Goal: Transaction & Acquisition: Purchase product/service

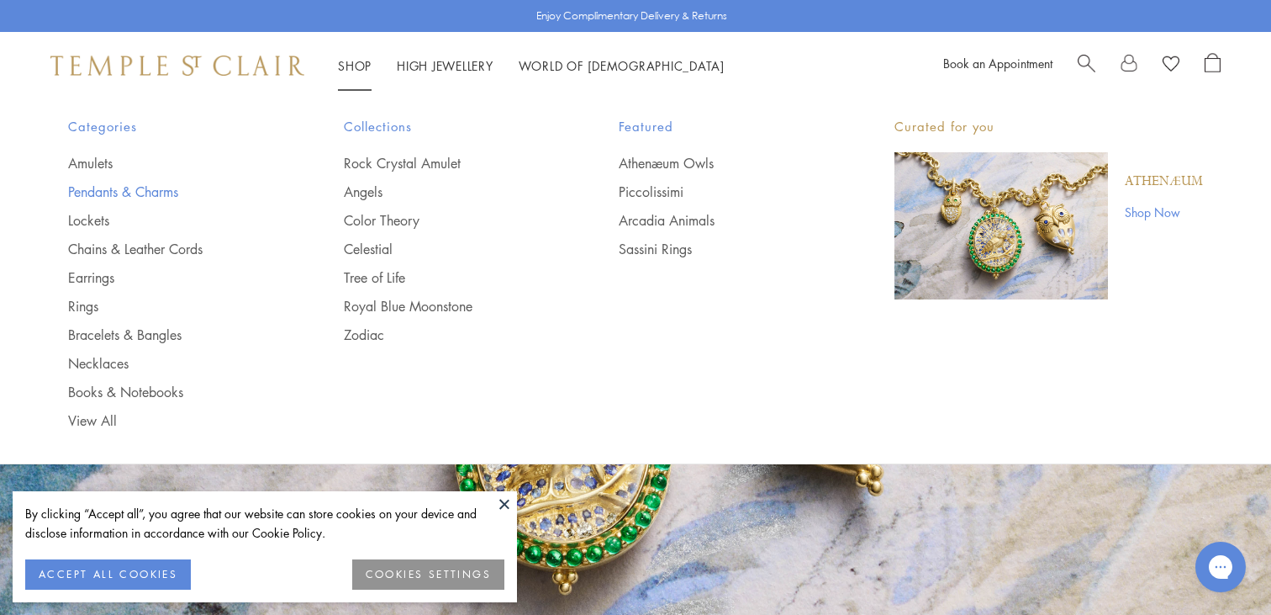
click at [134, 193] on link "Pendants & Charms" at bounding box center [172, 191] width 209 height 18
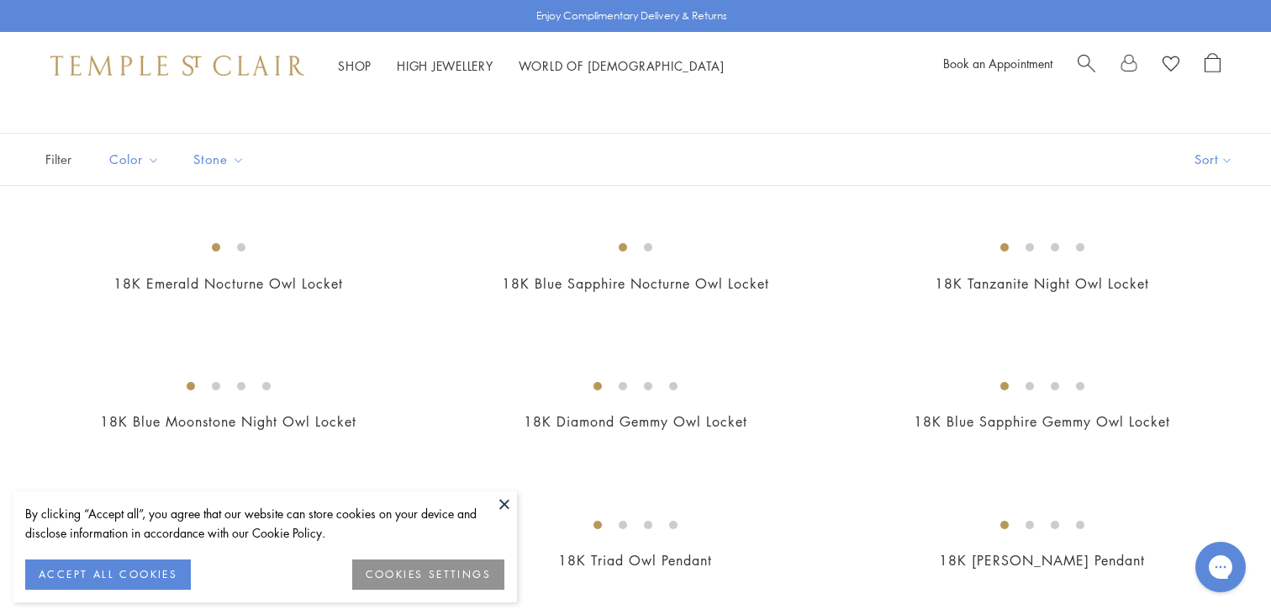
scroll to position [78, 0]
click at [1219, 156] on button "Sort" at bounding box center [1214, 161] width 114 height 51
click at [1219, 158] on button "Sort" at bounding box center [1214, 161] width 114 height 51
click at [1201, 277] on button "Price, low to high" at bounding box center [1186, 280] width 171 height 41
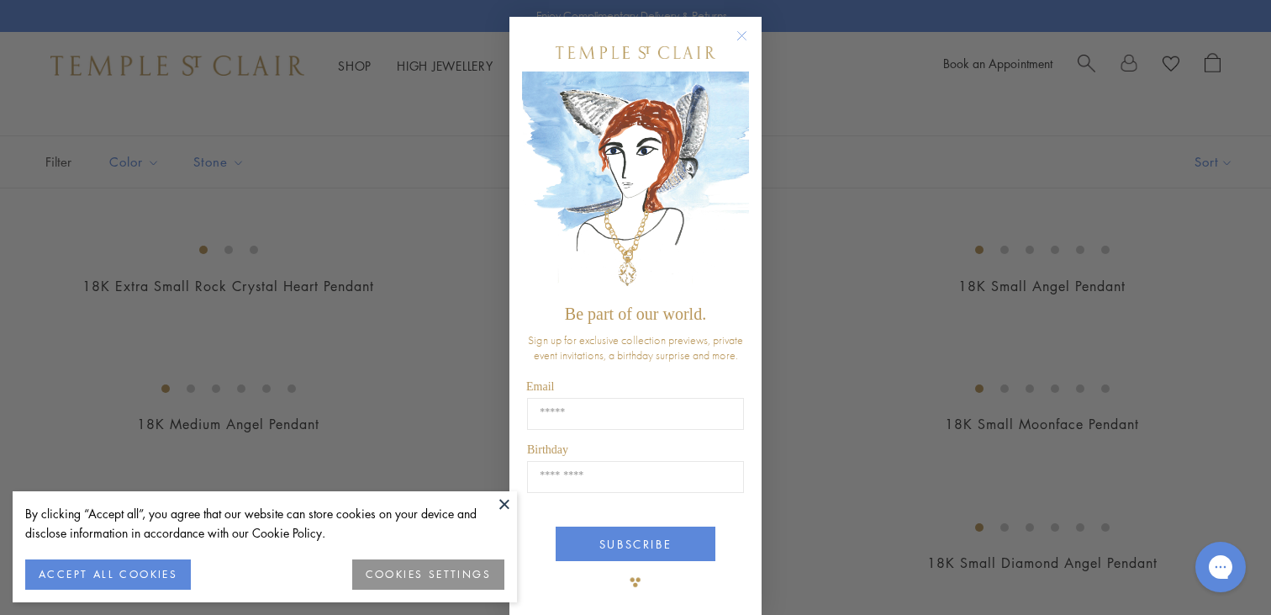
click at [747, 37] on circle "Close dialog" at bounding box center [742, 36] width 20 height 20
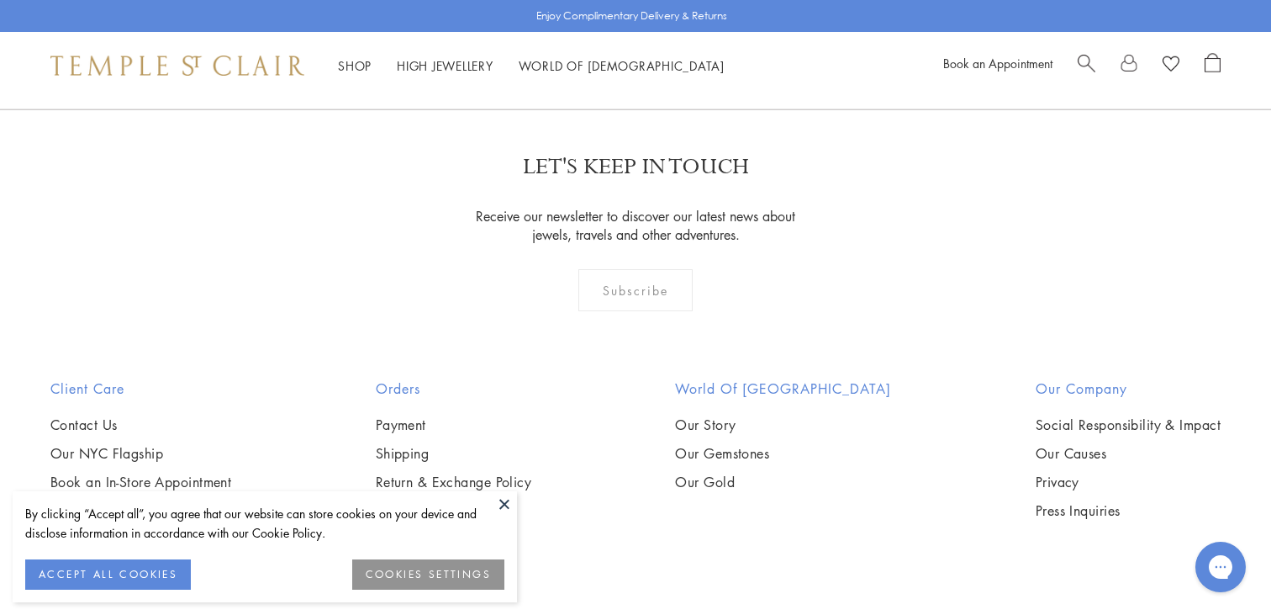
scroll to position [3481, 0]
